Goal: Task Accomplishment & Management: Use online tool/utility

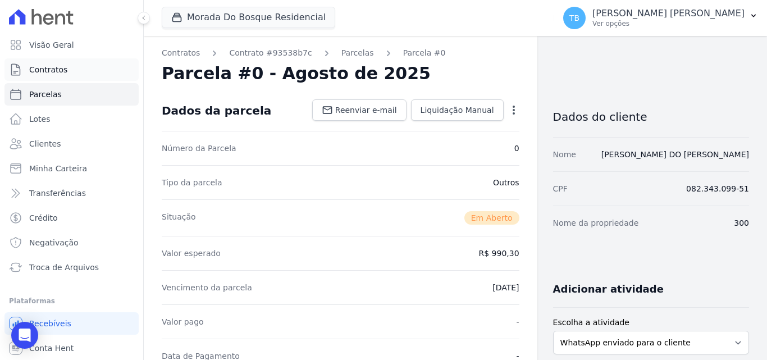
click at [55, 70] on span "Contratos" at bounding box center [48, 69] width 38 height 11
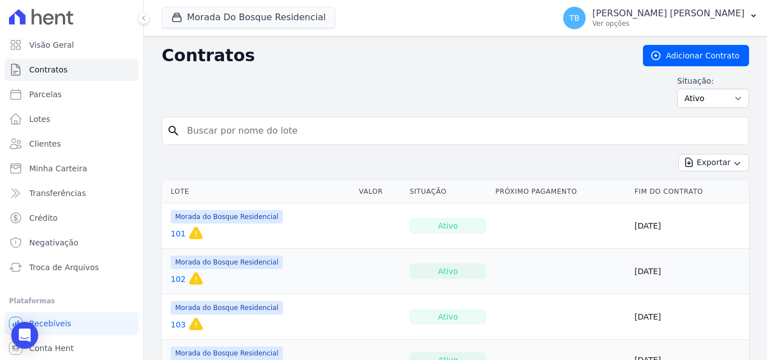
click at [218, 127] on input "search" at bounding box center [462, 131] width 564 height 22
type input "300"
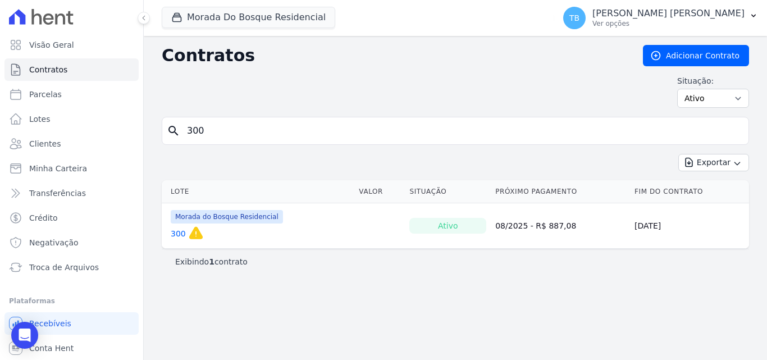
click at [182, 234] on link "300" at bounding box center [178, 233] width 15 height 11
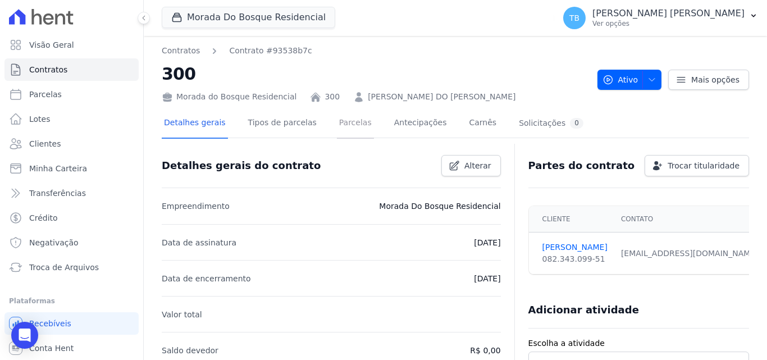
click at [345, 124] on link "Parcelas" at bounding box center [355, 124] width 37 height 30
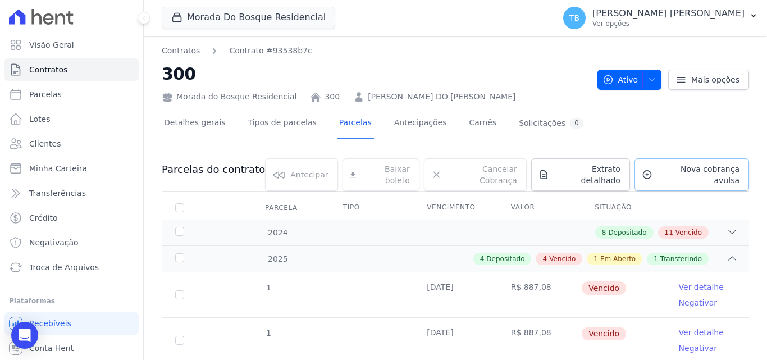
click at [646, 171] on icon at bounding box center [647, 175] width 8 height 8
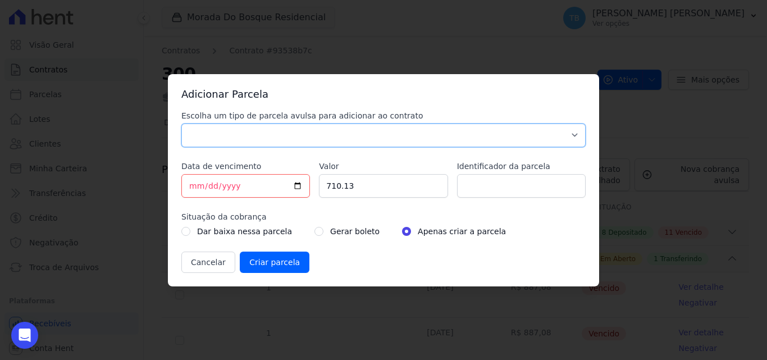
click at [236, 136] on select "Parcela Normal Sinal Caução Intercalada Chaves Pré Chaves Pós Chaves Taxas Quit…" at bounding box center [383, 136] width 404 height 24
select select "others"
click at [181, 124] on select "Parcela Normal Sinal Caução Intercalada Chaves Pré Chaves Pós Chaves Taxas Quit…" at bounding box center [383, 136] width 404 height 24
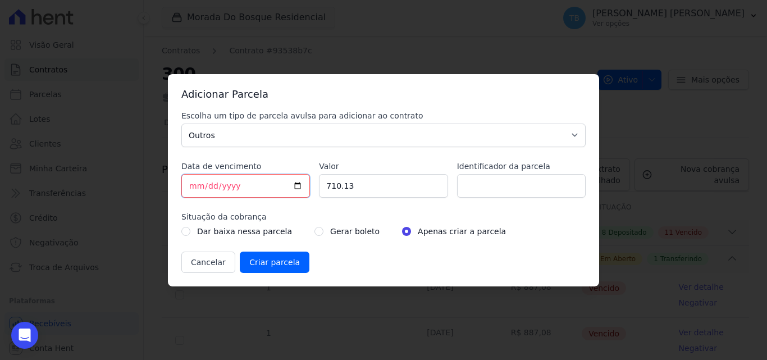
click at [197, 183] on input "[DATE]" at bounding box center [245, 186] width 129 height 24
drag, startPoint x: 356, startPoint y: 189, endPoint x: 288, endPoint y: 188, distance: 68.0
click at [288, 188] on div "Escolha um tipo de parcela avulsa para adicionar ao contrato Parcela Normal Sin…" at bounding box center [383, 191] width 404 height 163
type input "8"
type input "981.57"
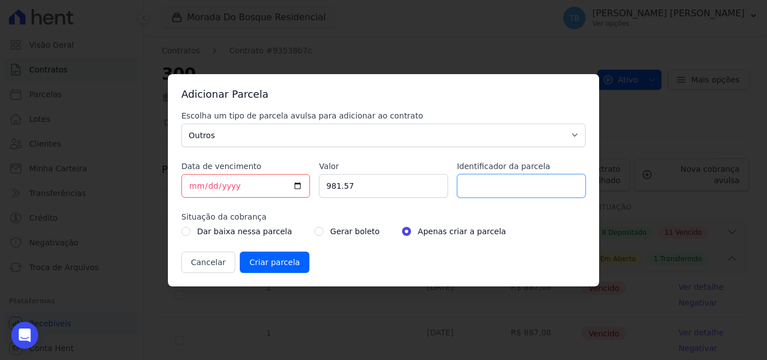
click at [516, 187] on input "Identificador da parcela" at bounding box center [521, 186] width 129 height 24
click at [515, 188] on input "300" at bounding box center [521, 186] width 129 height 24
type input "300011H"
click at [315, 231] on input "radio" at bounding box center [319, 231] width 9 height 9
radio input "true"
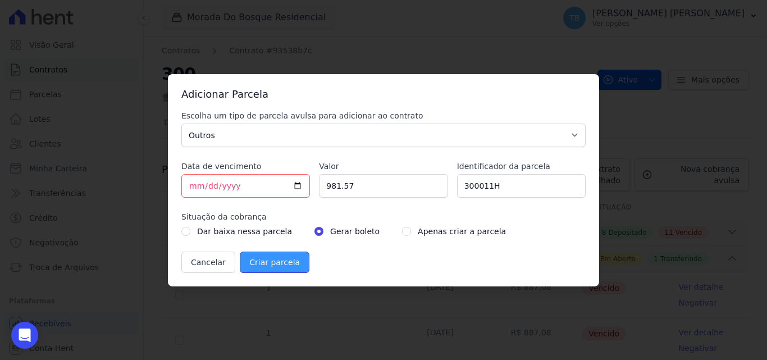
click at [272, 267] on input "Criar parcela" at bounding box center [275, 262] width 70 height 21
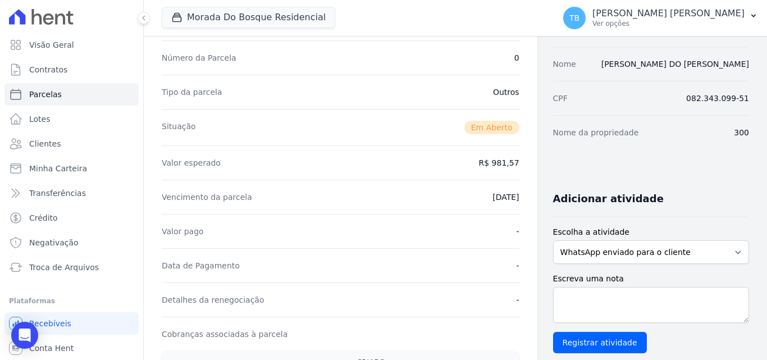
scroll to position [371, 0]
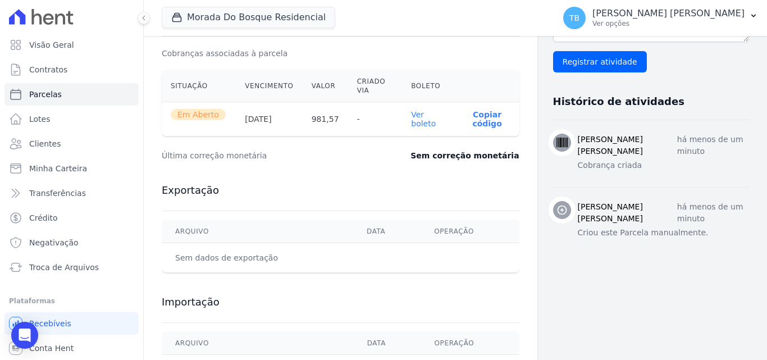
click at [413, 116] on link "Ver boleto" at bounding box center [423, 119] width 25 height 18
